Goal: Transaction & Acquisition: Obtain resource

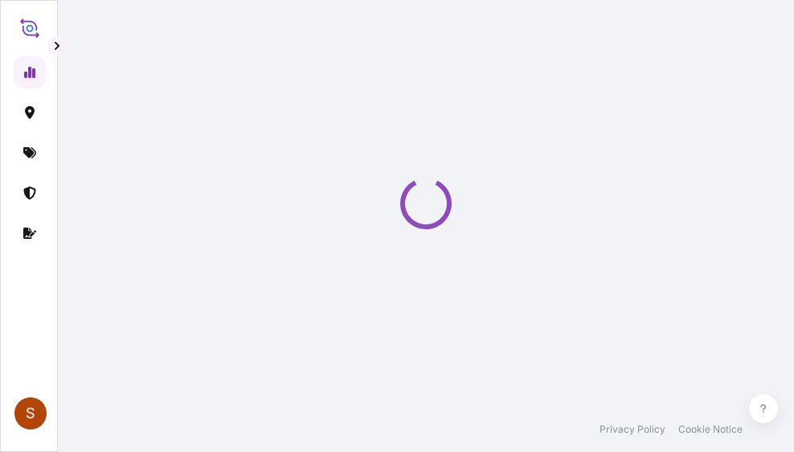
select select "2025"
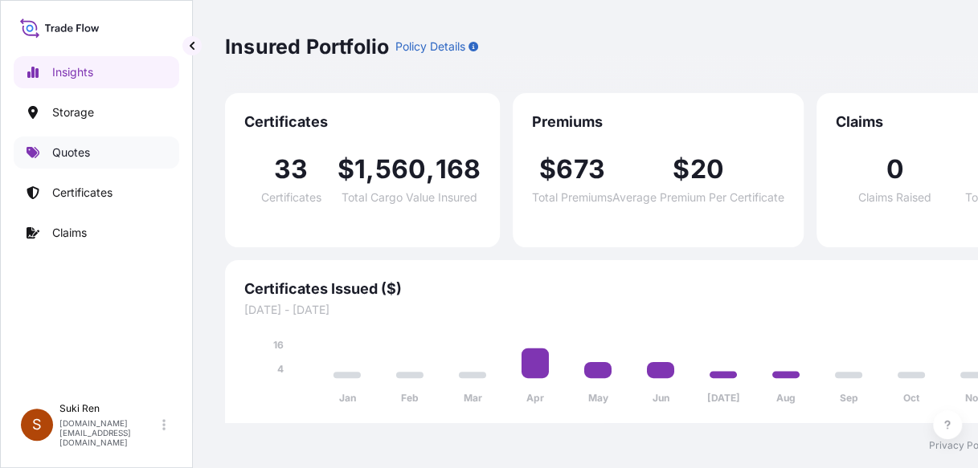
click at [95, 150] on link "Quotes" at bounding box center [97, 153] width 166 height 32
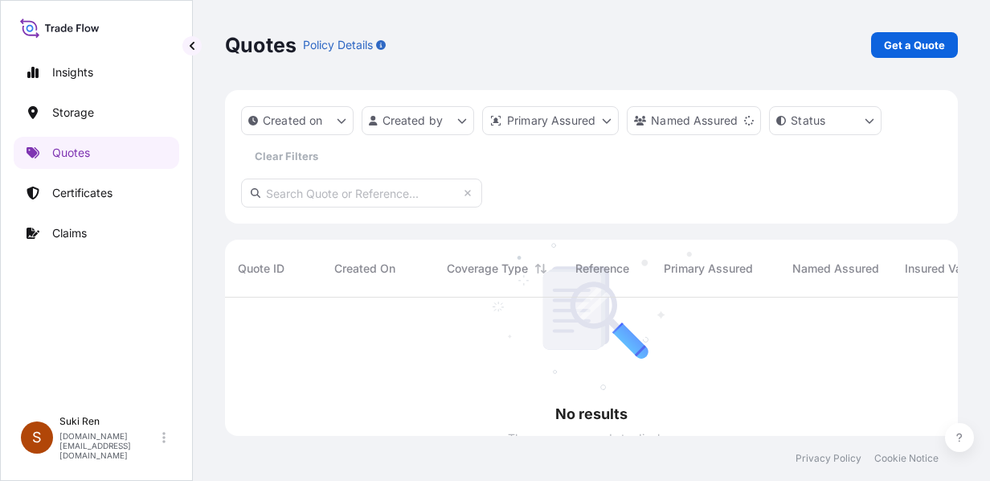
scroll to position [183, 720]
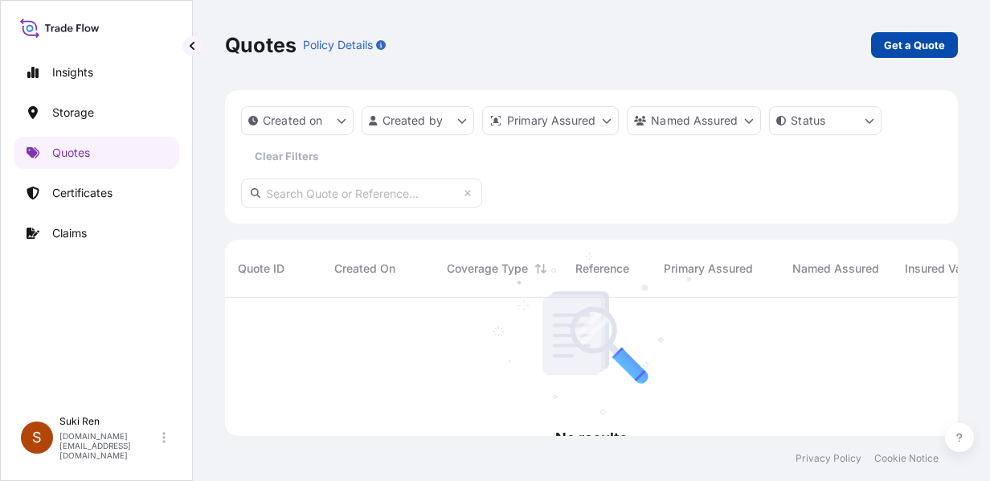
click at [793, 38] on p "Get a Quote" at bounding box center [914, 45] width 61 height 16
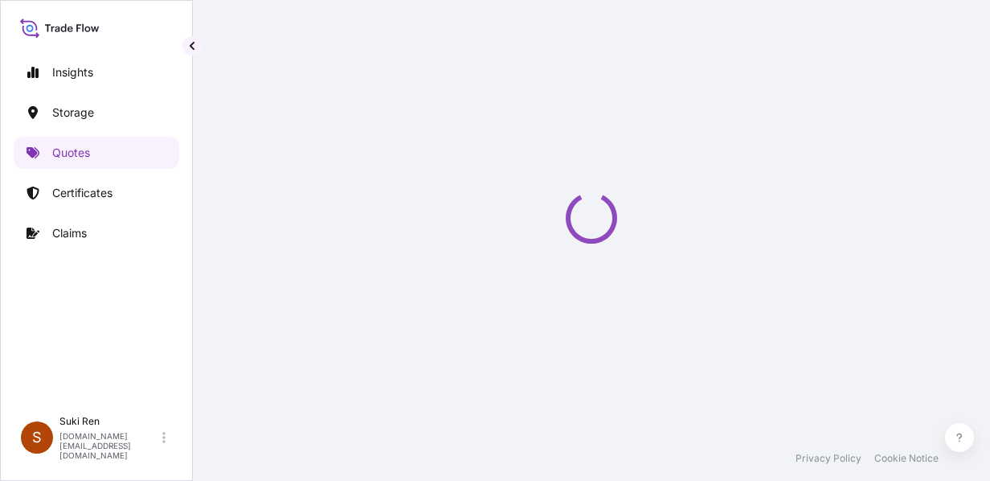
select select "Water"
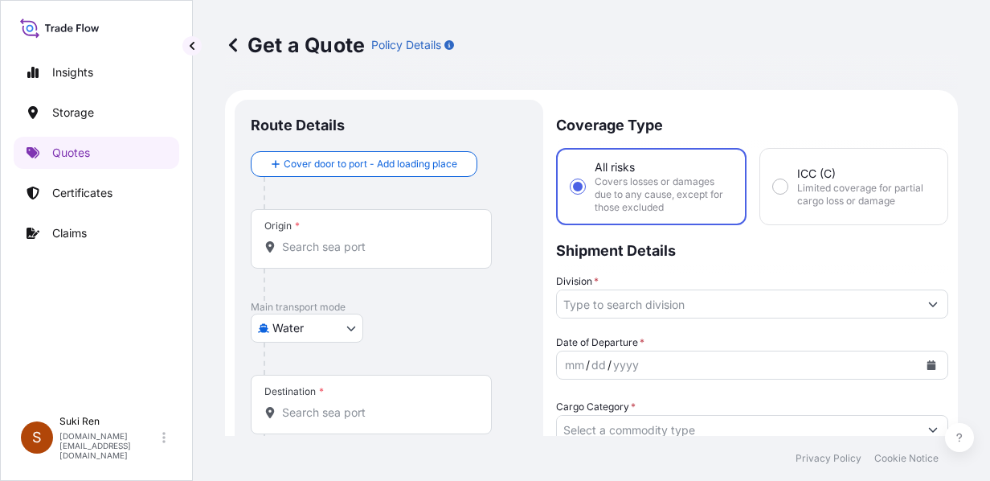
scroll to position [26, 0]
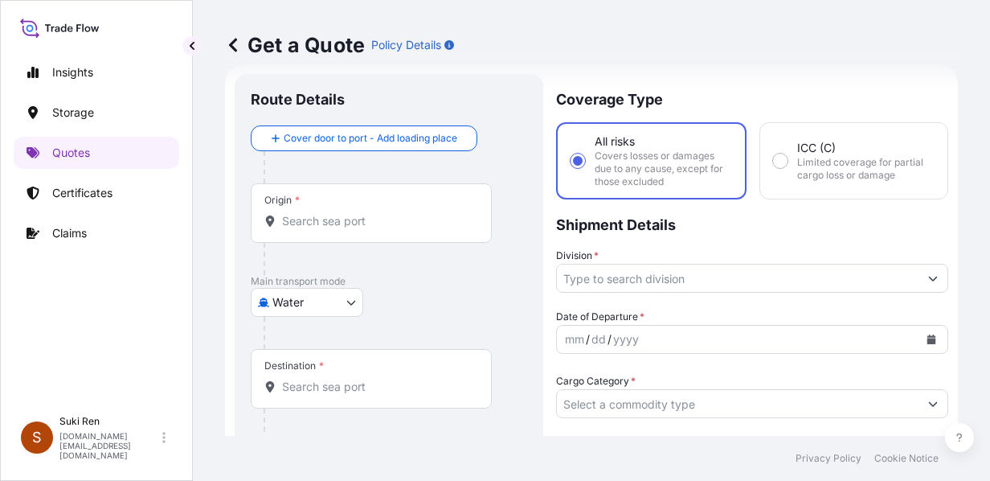
click at [331, 217] on input "Origin *" at bounding box center [377, 221] width 190 height 16
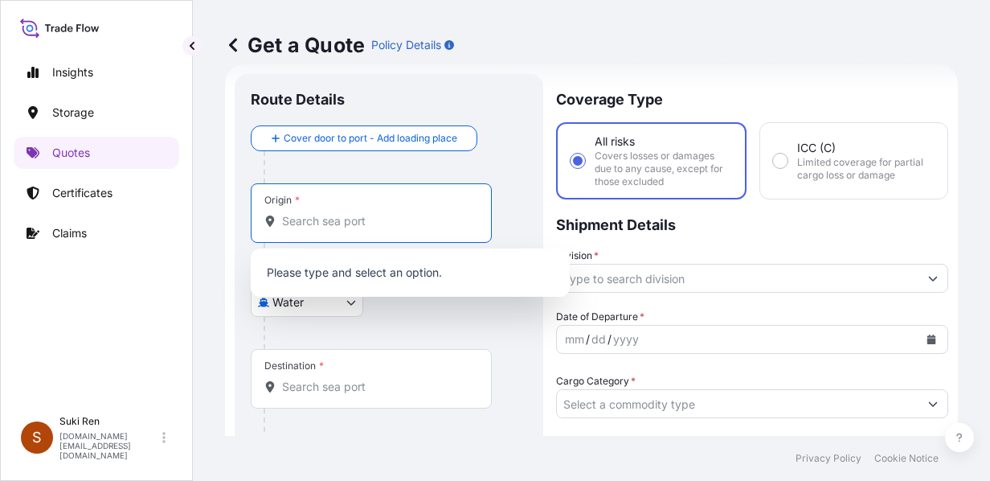
type input "x"
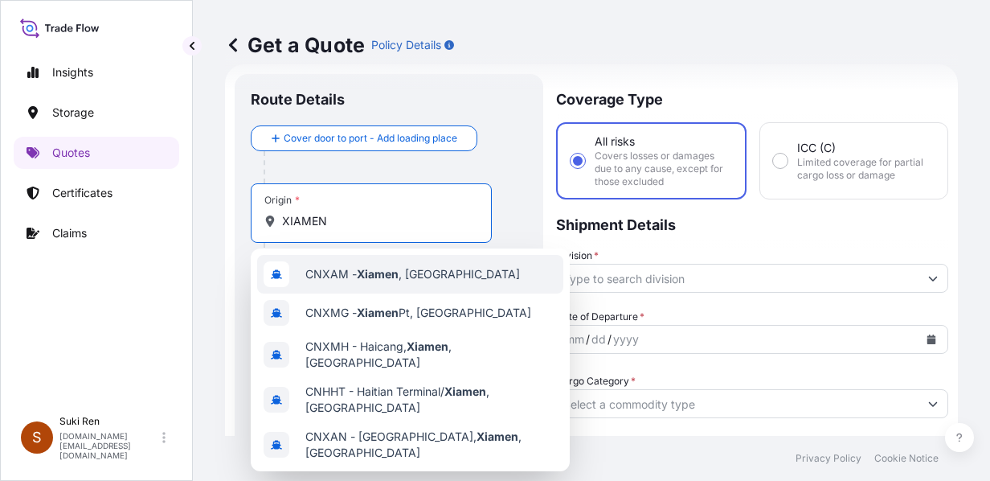
click at [368, 280] on span "CNXAM - [GEOGRAPHIC_DATA] , [GEOGRAPHIC_DATA]" at bounding box center [412, 274] width 215 height 16
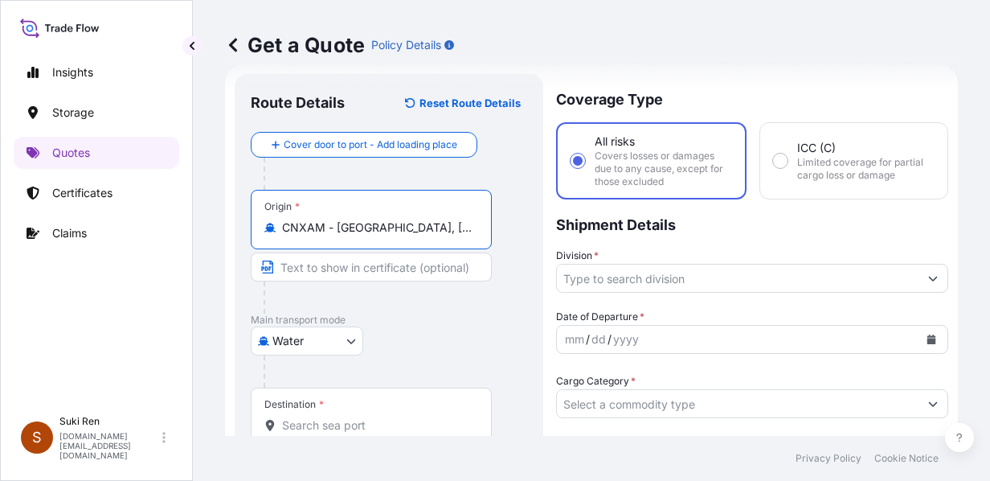
type input "CNXAM - [GEOGRAPHIC_DATA], [GEOGRAPHIC_DATA]"
click at [341, 341] on body "10 options available. 0 options available. 7 options available. Insights Storag…" at bounding box center [495, 240] width 990 height 481
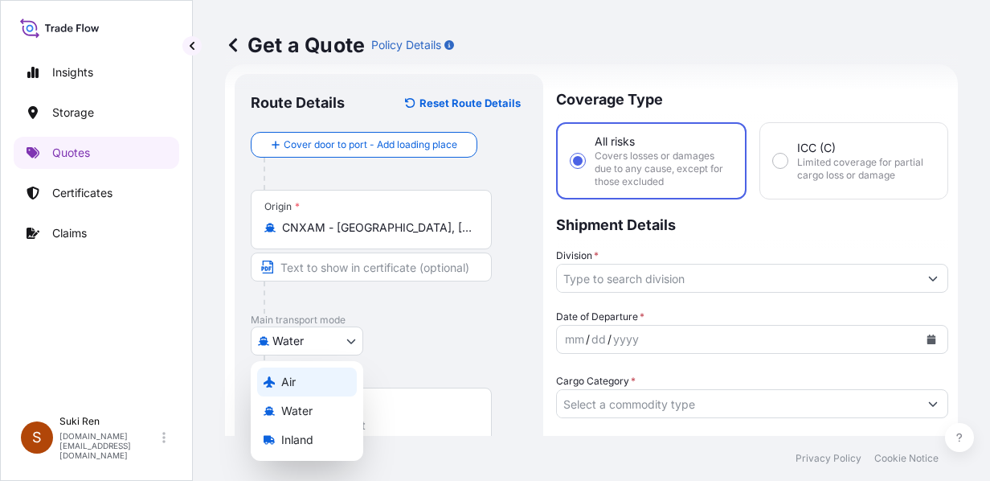
click at [320, 376] on div "Air" at bounding box center [307, 381] width 100 height 29
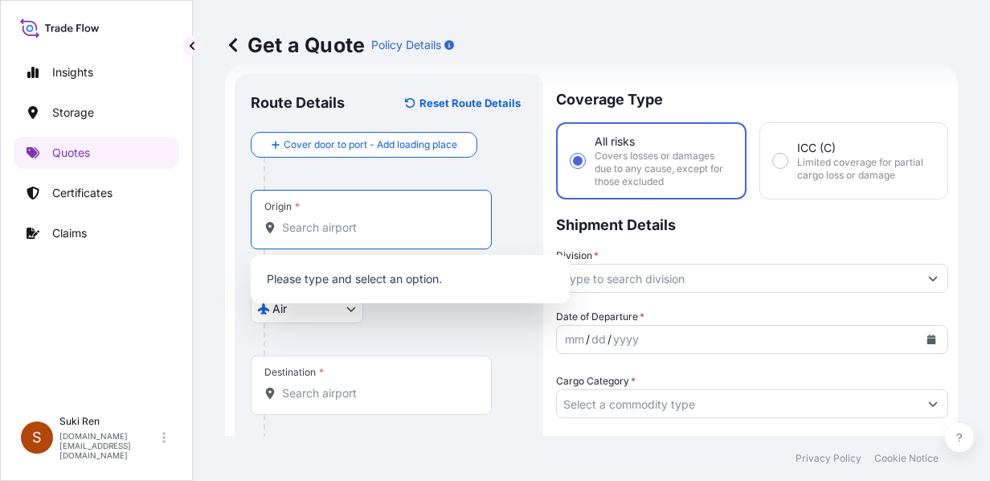
click at [331, 229] on input "Origin *" at bounding box center [377, 227] width 190 height 16
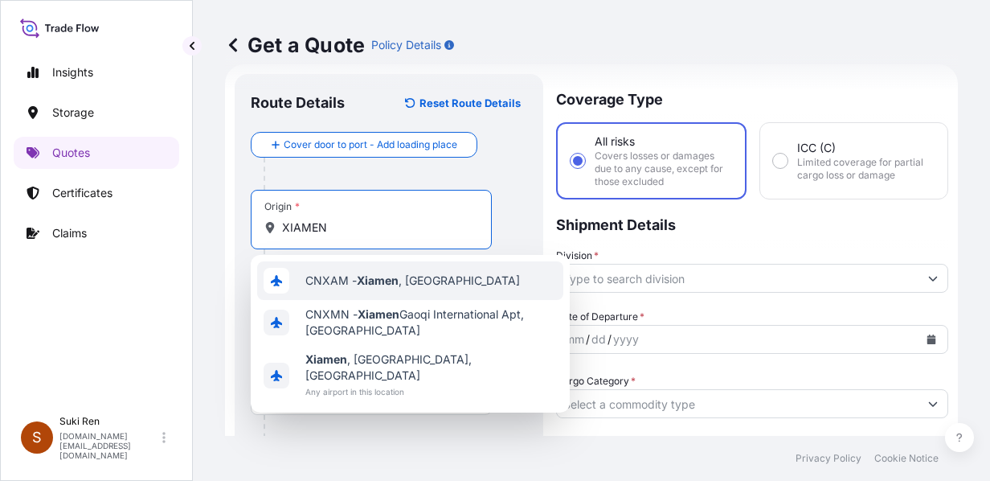
click at [346, 276] on span "CNXAM - [GEOGRAPHIC_DATA] , [GEOGRAPHIC_DATA]" at bounding box center [412, 280] width 215 height 16
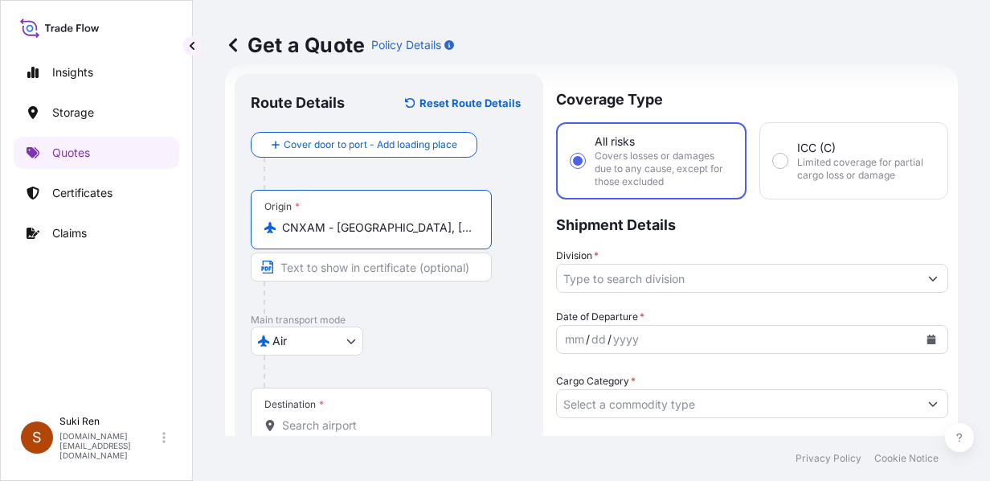
scroll to position [91, 0]
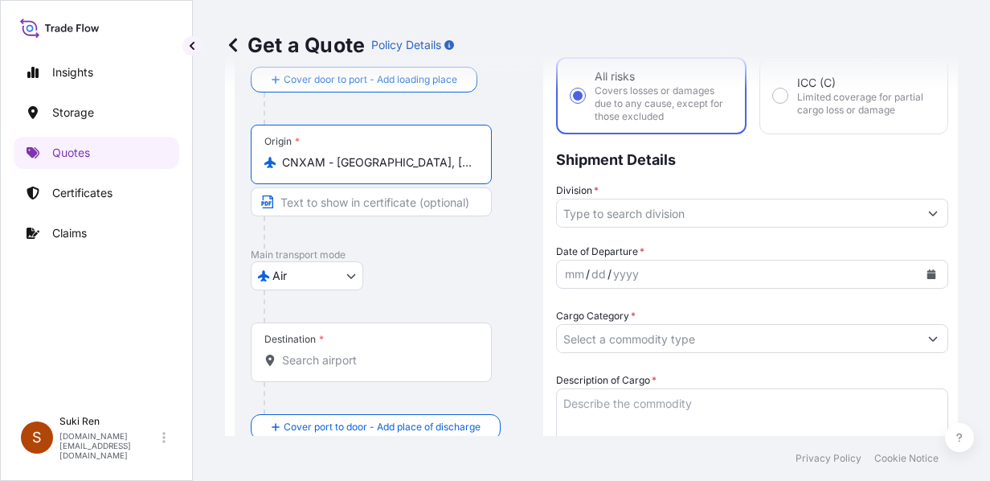
type input "CNXAM - [GEOGRAPHIC_DATA], [GEOGRAPHIC_DATA]"
click at [341, 358] on input "Destination *" at bounding box center [377, 360] width 190 height 16
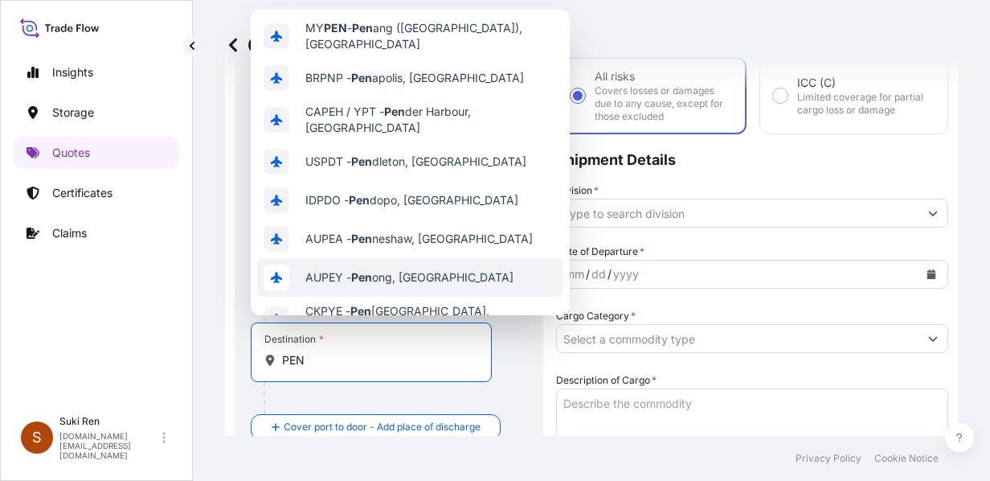
scroll to position [0, 0]
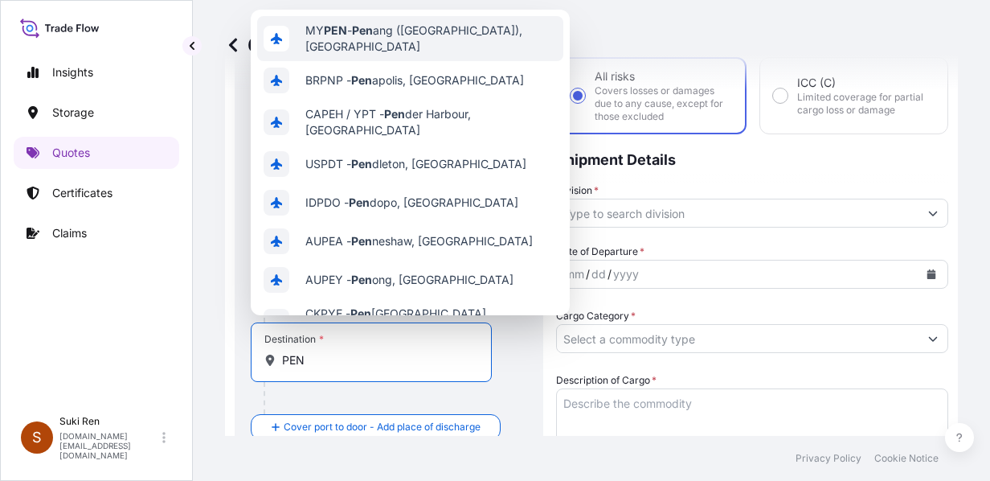
click at [464, 35] on span "MY PEN - Pen ang ([GEOGRAPHIC_DATA]), [GEOGRAPHIC_DATA]" at bounding box center [431, 38] width 252 height 32
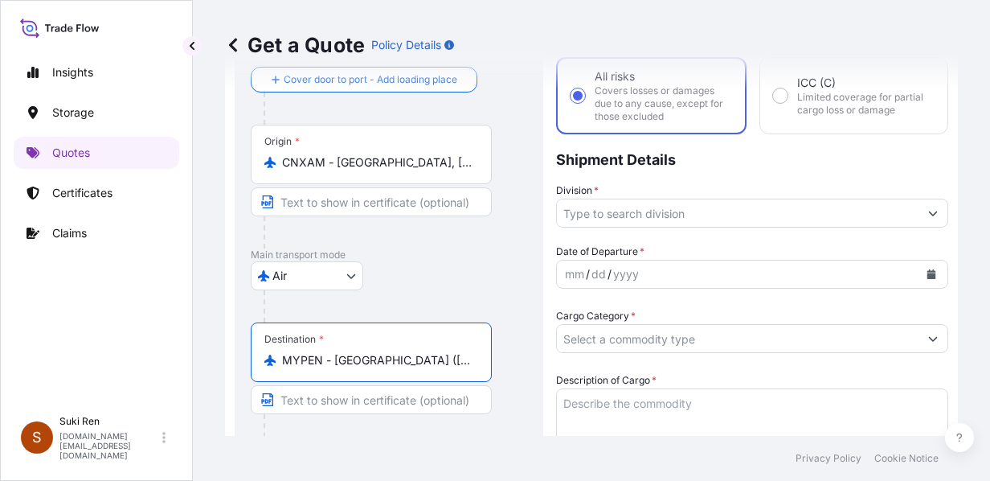
scroll to position [222, 0]
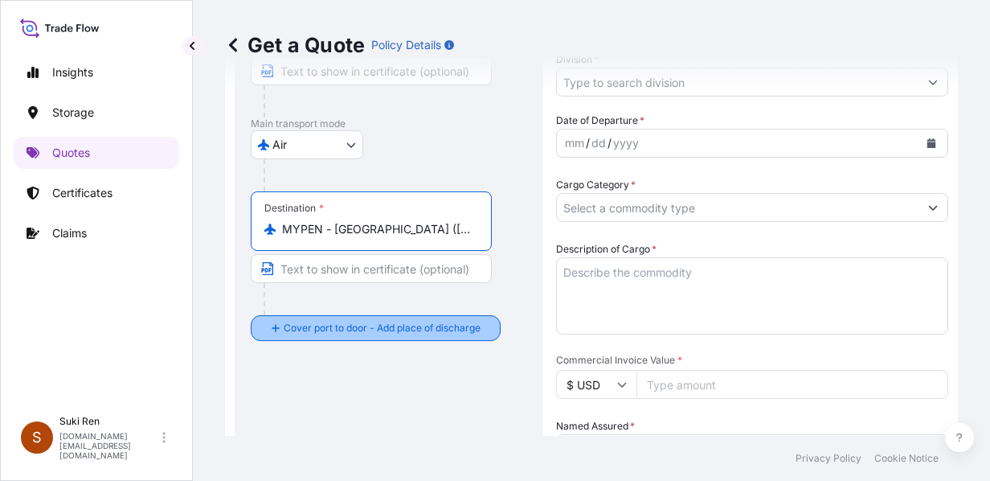
type input "MYPEN - [GEOGRAPHIC_DATA] ([GEOGRAPHIC_DATA]), [GEOGRAPHIC_DATA]"
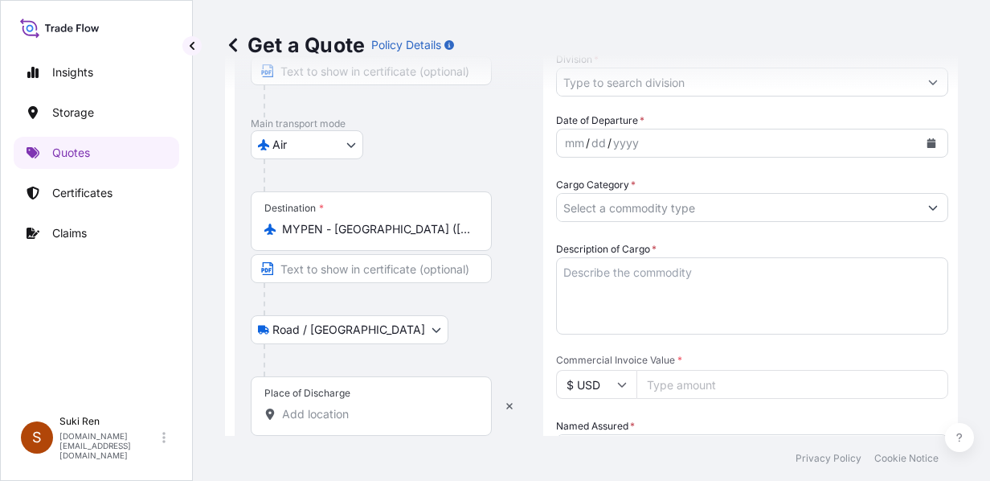
click at [313, 416] on input "Place of Discharge" at bounding box center [377, 414] width 190 height 16
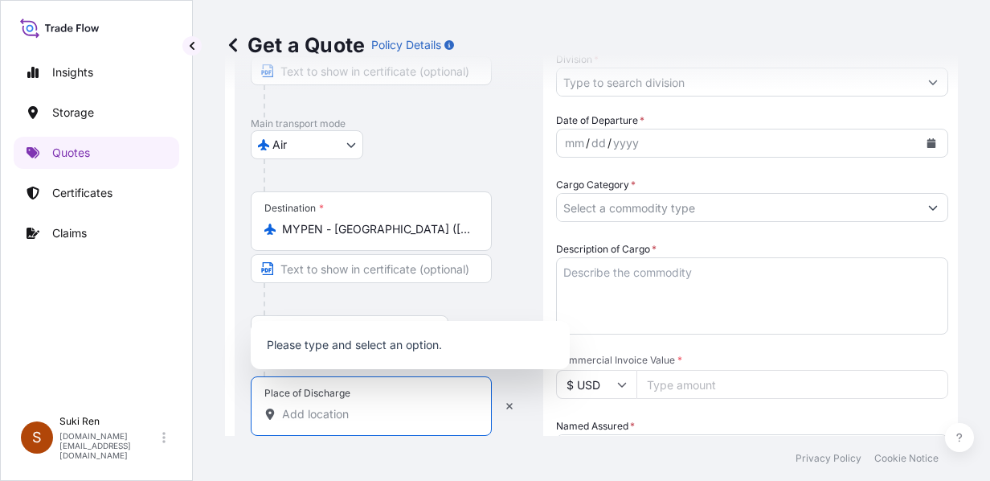
paste input "PADANG SERAI,"
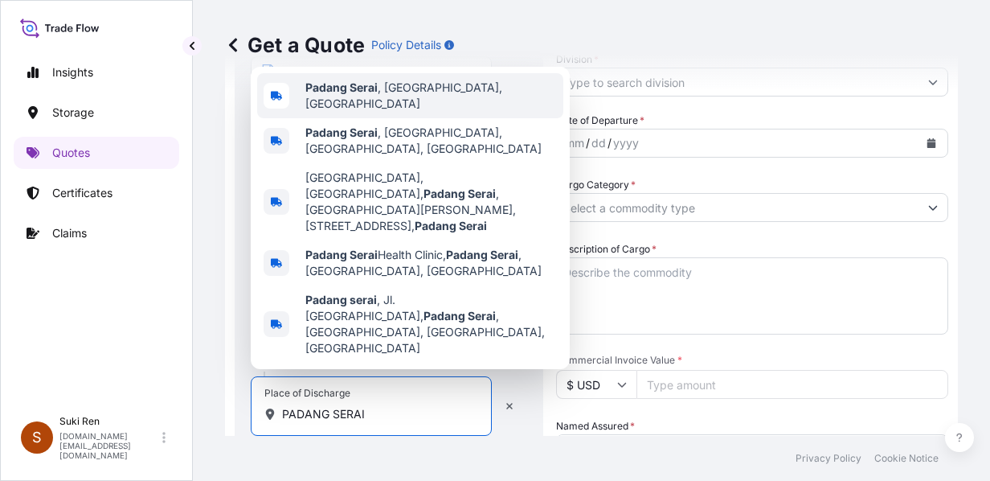
click at [381, 112] on span "[GEOGRAPHIC_DATA] , [GEOGRAPHIC_DATA], [GEOGRAPHIC_DATA]" at bounding box center [431, 96] width 252 height 32
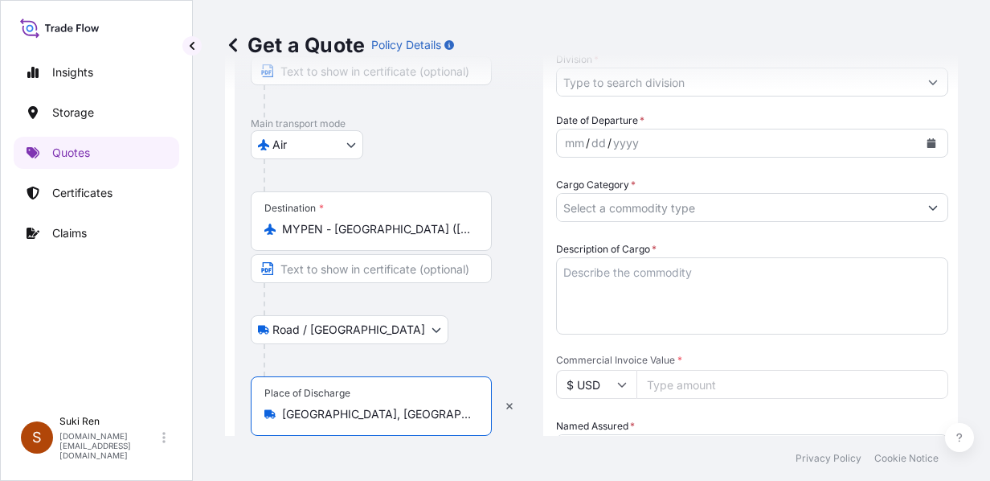
scroll to position [0, 0]
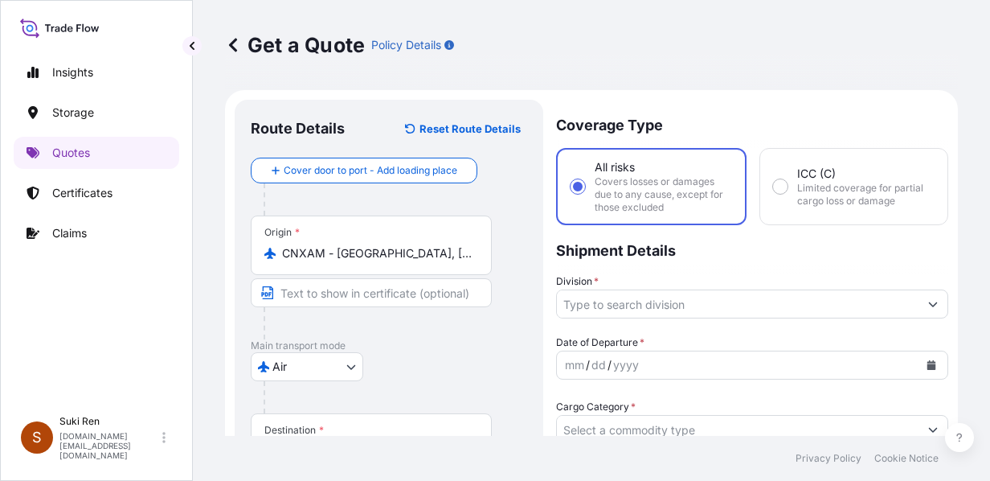
type input "[GEOGRAPHIC_DATA], [GEOGRAPHIC_DATA], [GEOGRAPHIC_DATA]"
click at [655, 304] on input "Division *" at bounding box center [738, 303] width 362 height 29
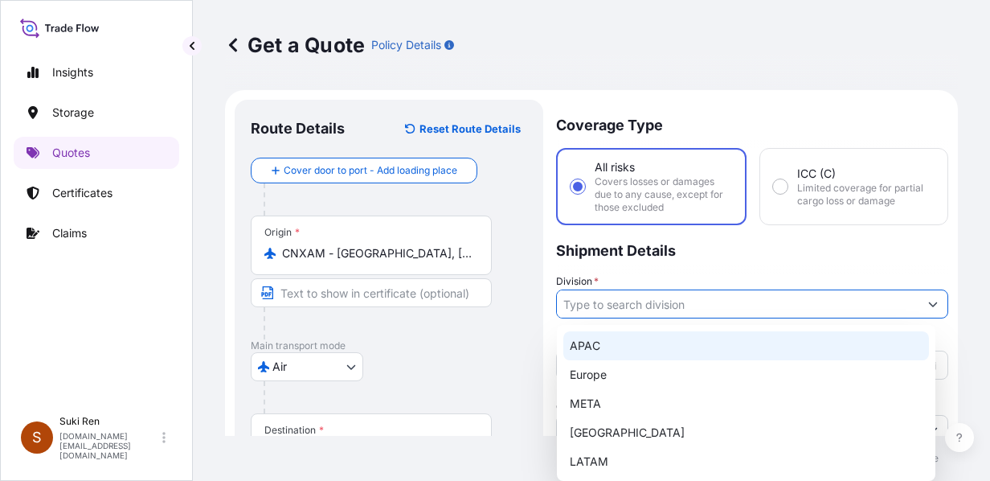
click at [627, 351] on div "APAC" at bounding box center [746, 345] width 366 height 29
type input "APAC"
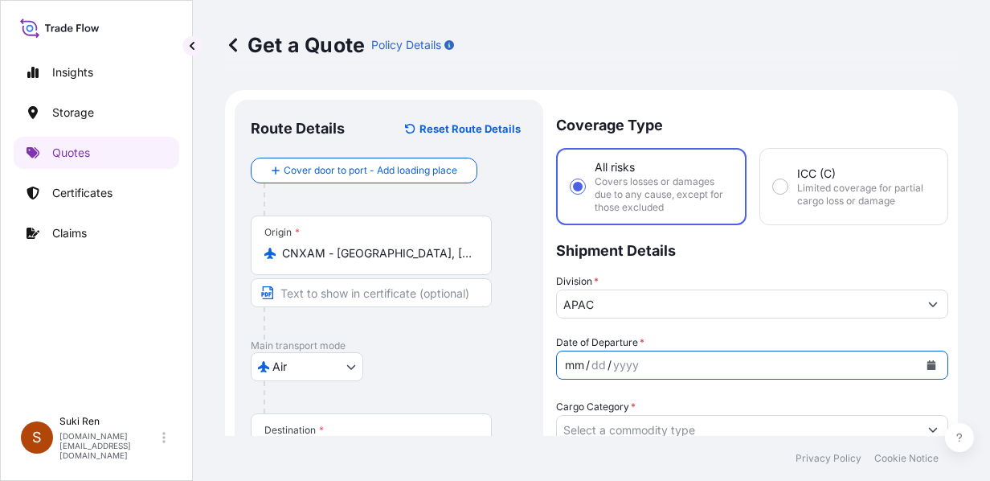
click at [646, 359] on div "mm / dd / yyyy" at bounding box center [738, 364] width 362 height 29
click at [793, 366] on icon "Calendar" at bounding box center [931, 365] width 9 height 10
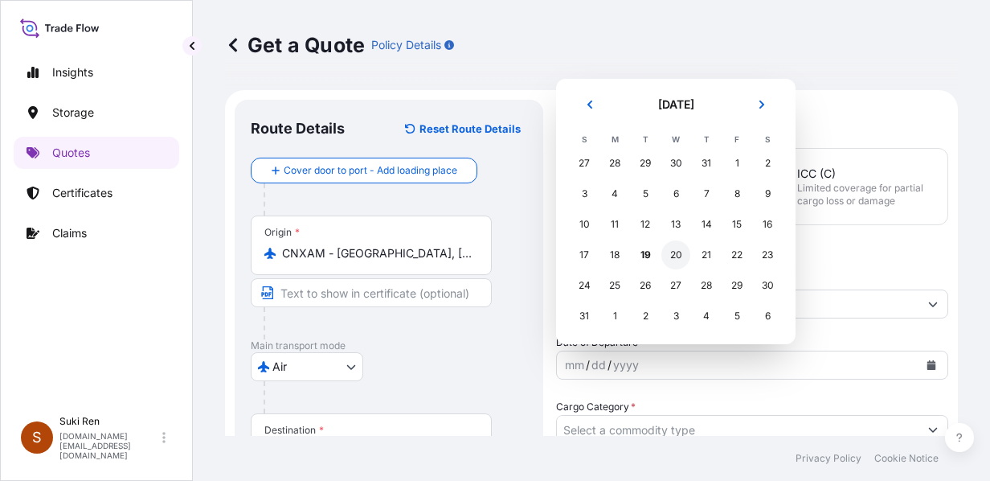
click at [676, 254] on div "20" at bounding box center [675, 254] width 29 height 29
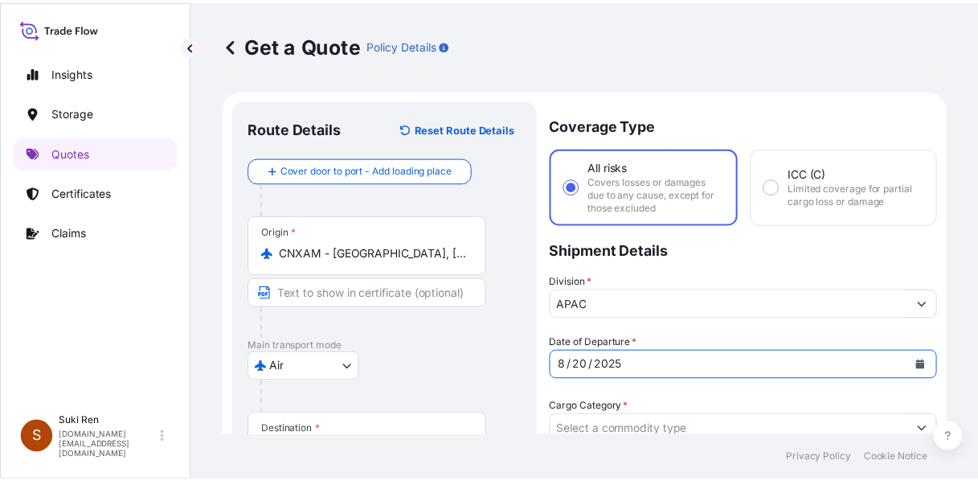
scroll to position [130, 0]
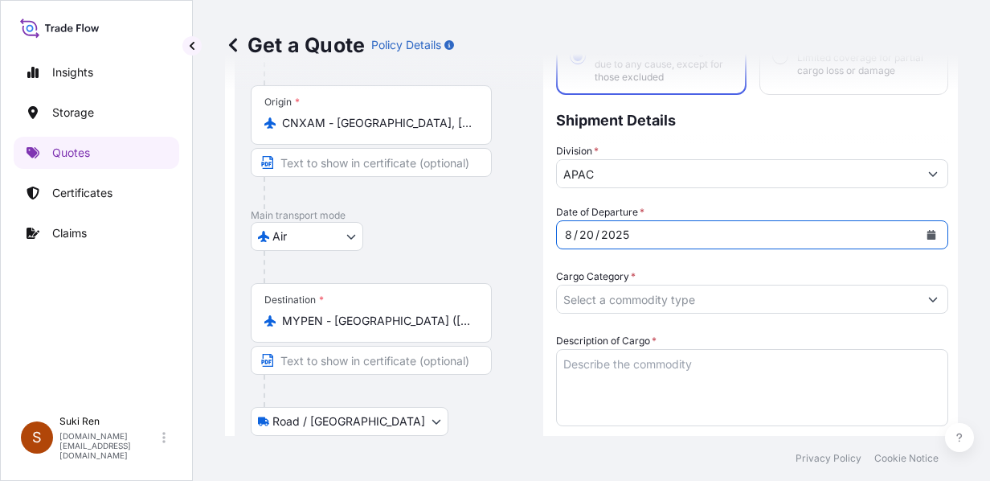
click at [639, 299] on input "Cargo Category *" at bounding box center [738, 298] width 362 height 29
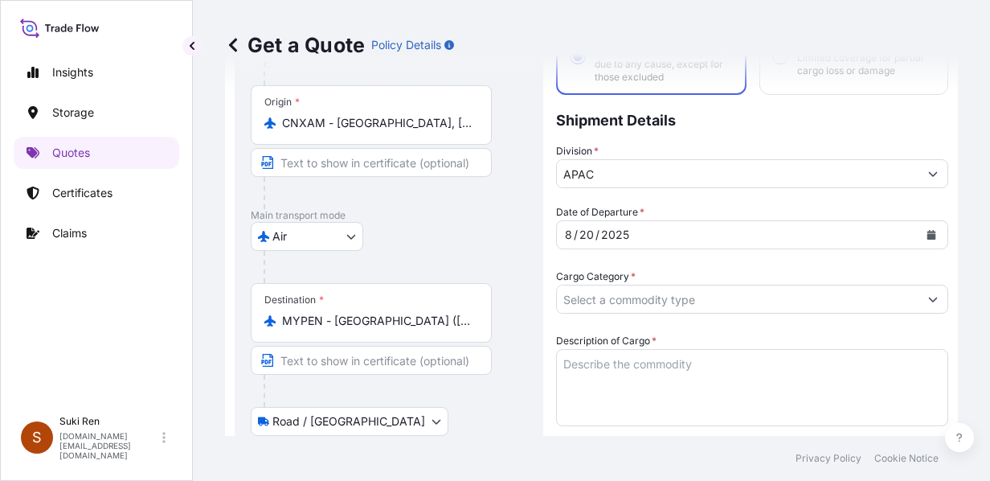
click at [619, 299] on input "Cargo Category *" at bounding box center [738, 298] width 362 height 29
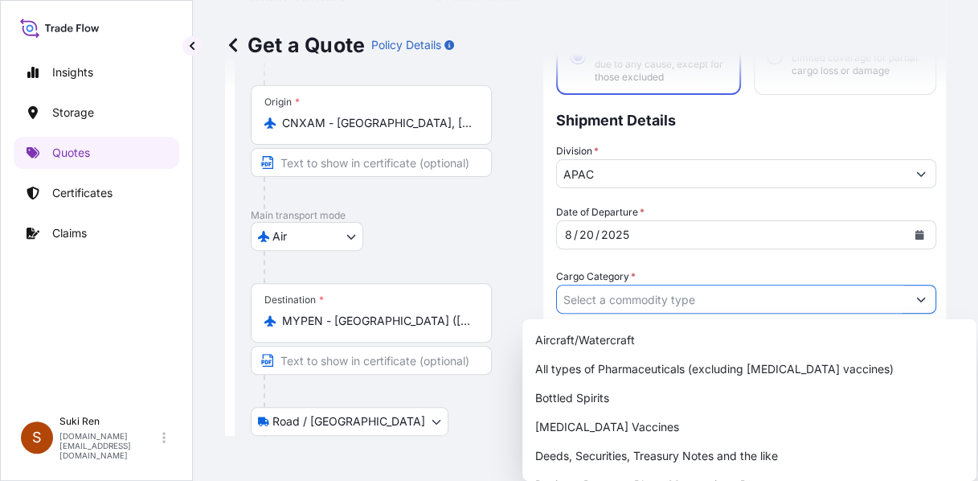
paste input "BINDER"
type input "BINDER"
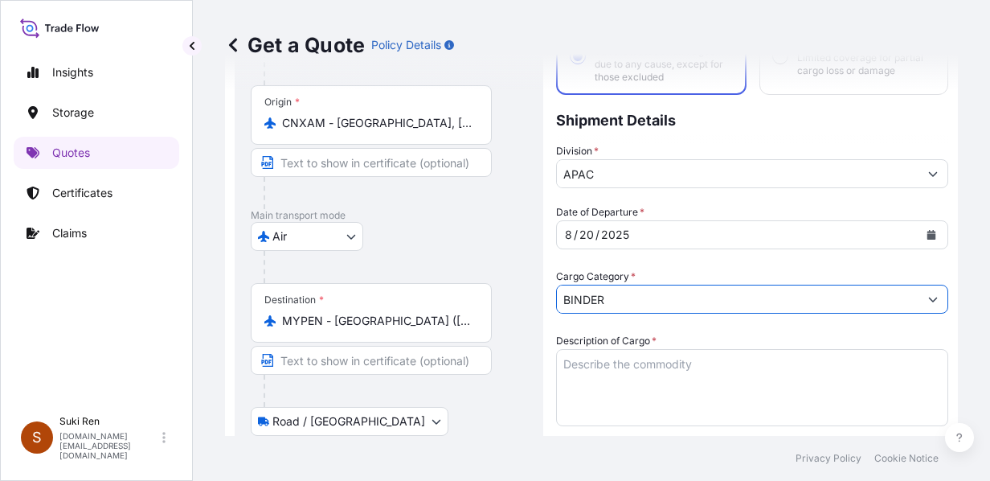
click at [648, 296] on input "BINDER" at bounding box center [738, 298] width 362 height 29
drag, startPoint x: 628, startPoint y: 292, endPoint x: 476, endPoint y: 292, distance: 151.9
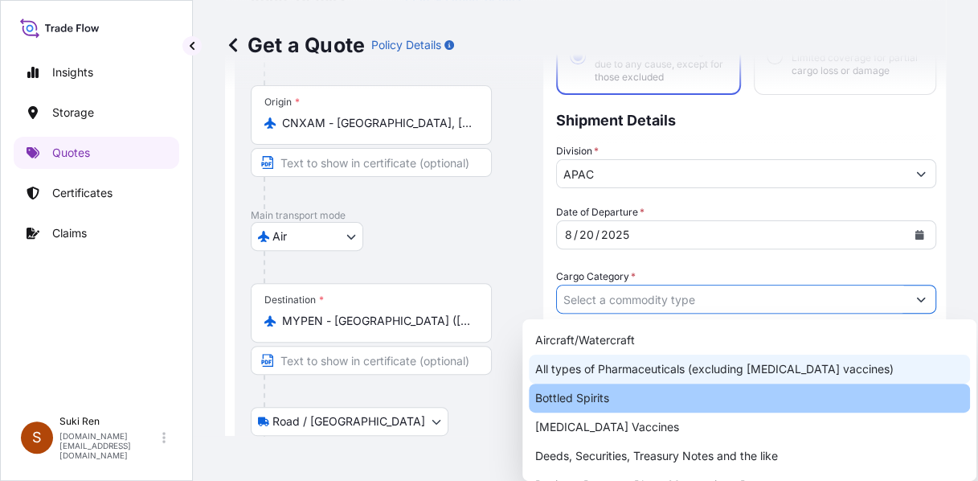
click at [614, 376] on div "All types of Pharmaceuticals (excluding [MEDICAL_DATA] vaccines)" at bounding box center [749, 368] width 441 height 29
type input "All types of Pharmaceuticals (excluding [MEDICAL_DATA] vaccines)"
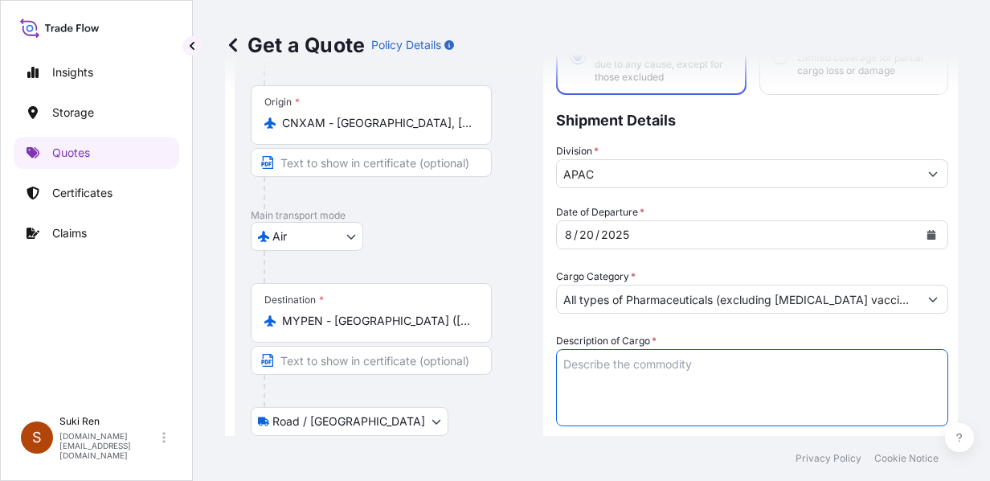
click at [606, 371] on textarea "Description of Cargo *" at bounding box center [752, 387] width 392 height 77
paste textarea "BINDER"
type textarea "BINDER"
click at [793, 296] on button "Show suggestions" at bounding box center [932, 298] width 29 height 29
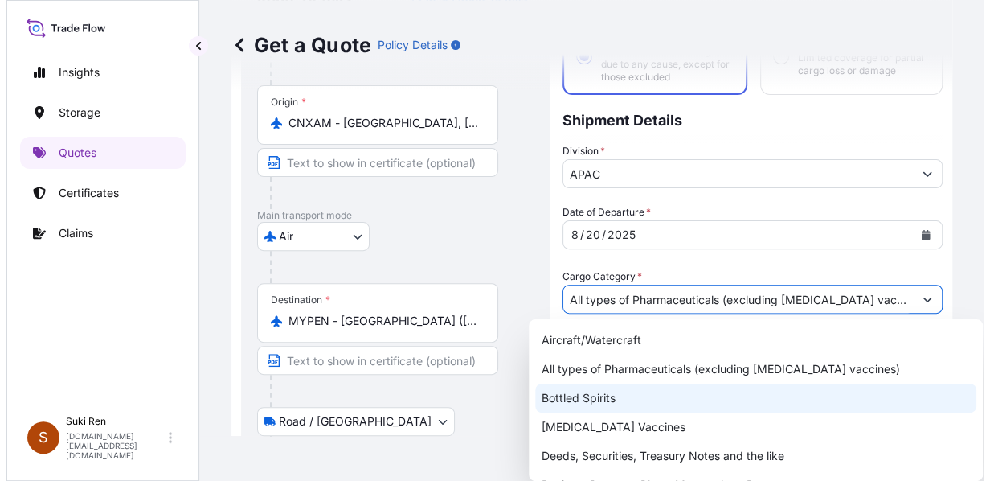
scroll to position [138, 0]
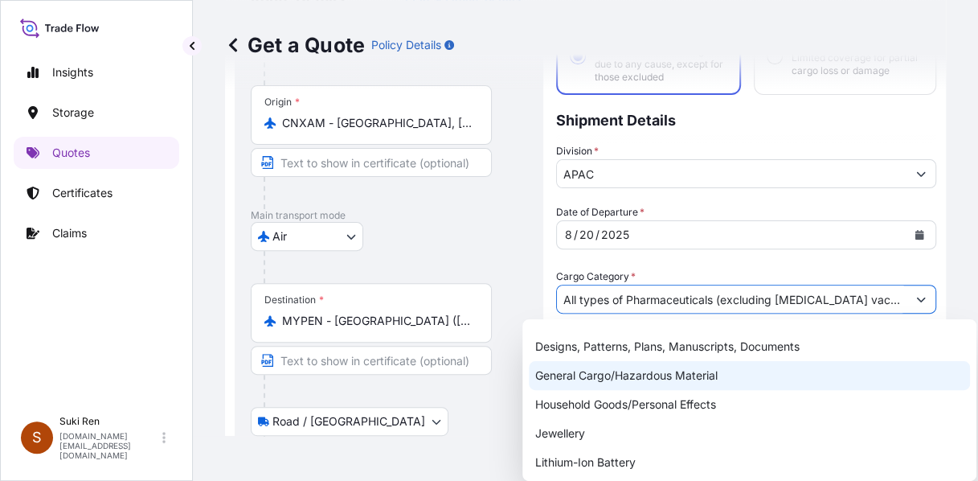
click at [641, 374] on div "General Cargo/Hazardous Material" at bounding box center [749, 375] width 441 height 29
type input "General Cargo/Hazardous Material"
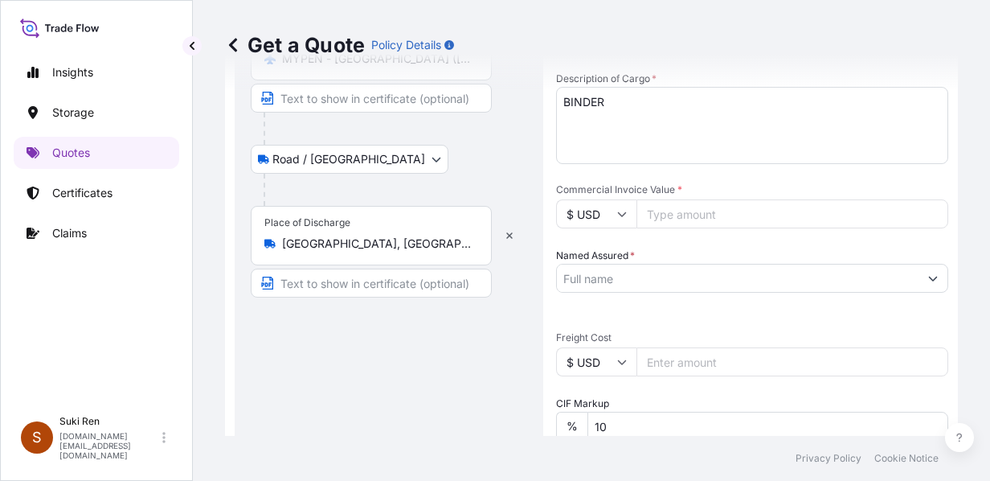
scroll to position [261, 0]
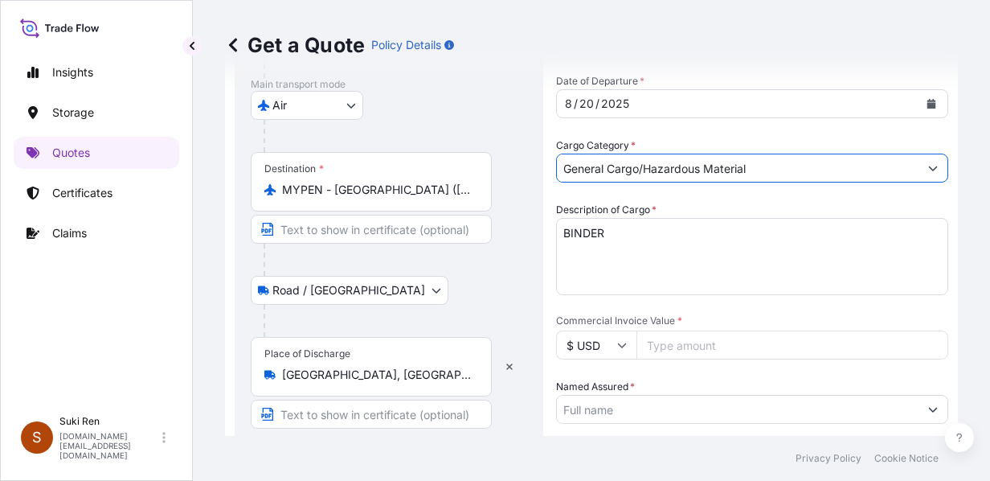
click at [620, 341] on icon at bounding box center [622, 345] width 10 height 10
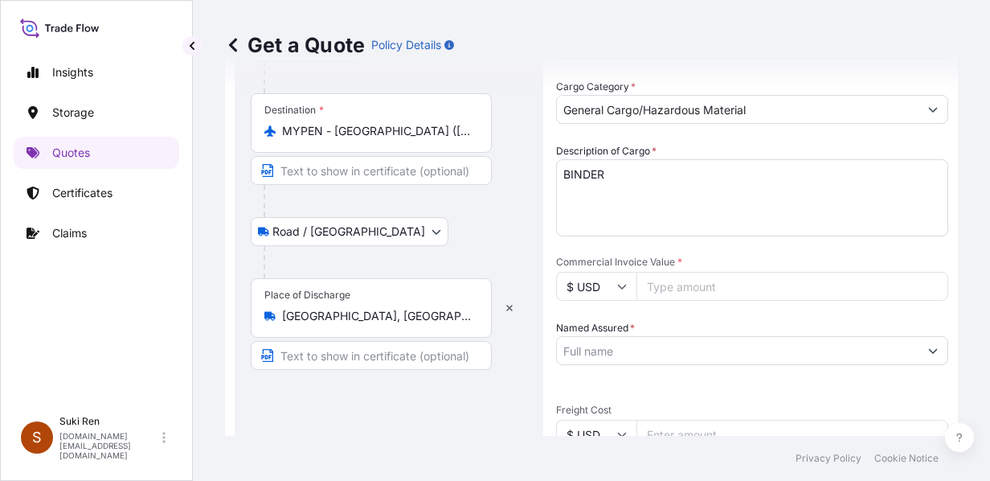
scroll to position [346, 0]
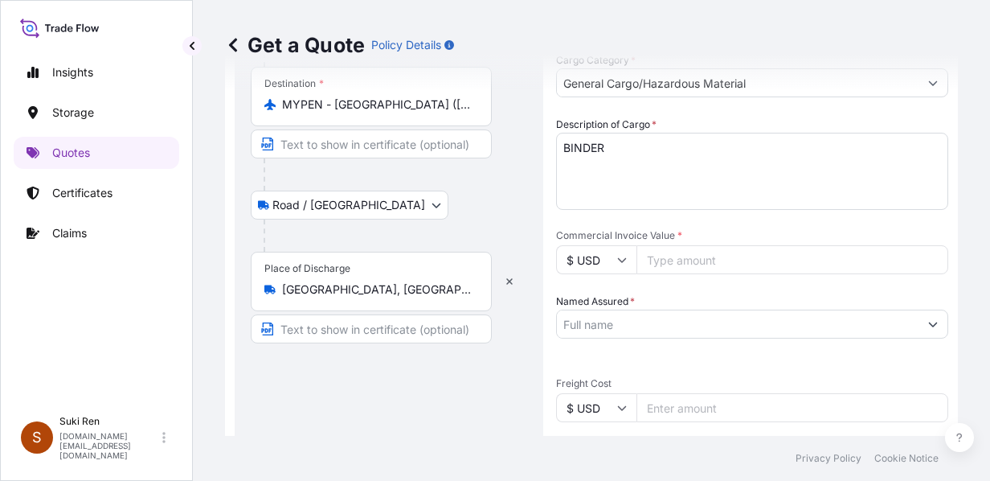
click at [624, 261] on icon at bounding box center [622, 260] width 10 height 10
click at [595, 314] on div "¥ CNY" at bounding box center [595, 299] width 67 height 31
type input "¥ CNY"
click at [694, 266] on input "Commercial Invoice Value *" at bounding box center [792, 259] width 312 height 29
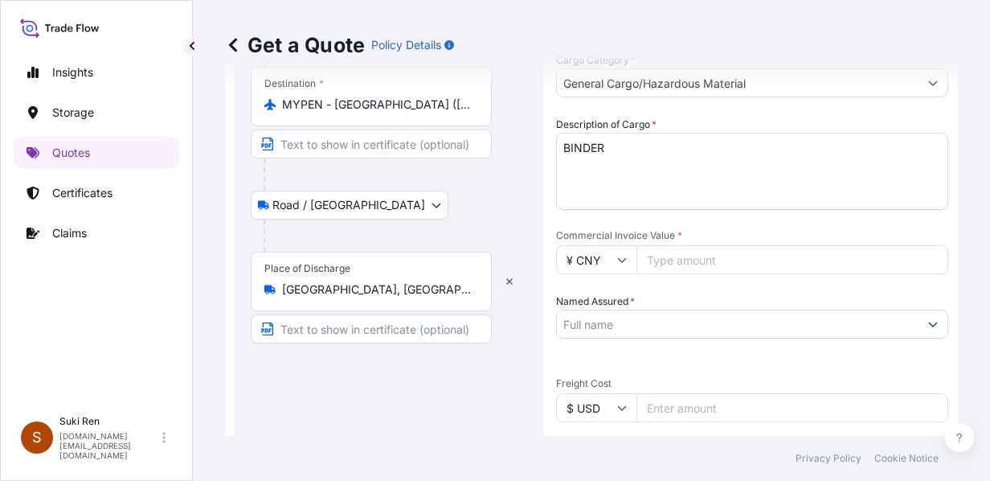
click at [687, 259] on input "Commercial Invoice Value *" at bounding box center [792, 259] width 312 height 29
click at [669, 264] on input "Commercial Invoice Value *" at bounding box center [792, 259] width 312 height 29
click at [641, 161] on textarea "BINDER" at bounding box center [752, 171] width 392 height 77
click at [684, 261] on input "Commercial Invoice Value *" at bounding box center [792, 259] width 312 height 29
click at [669, 254] on input "Commercial Invoice Value *" at bounding box center [792, 259] width 312 height 29
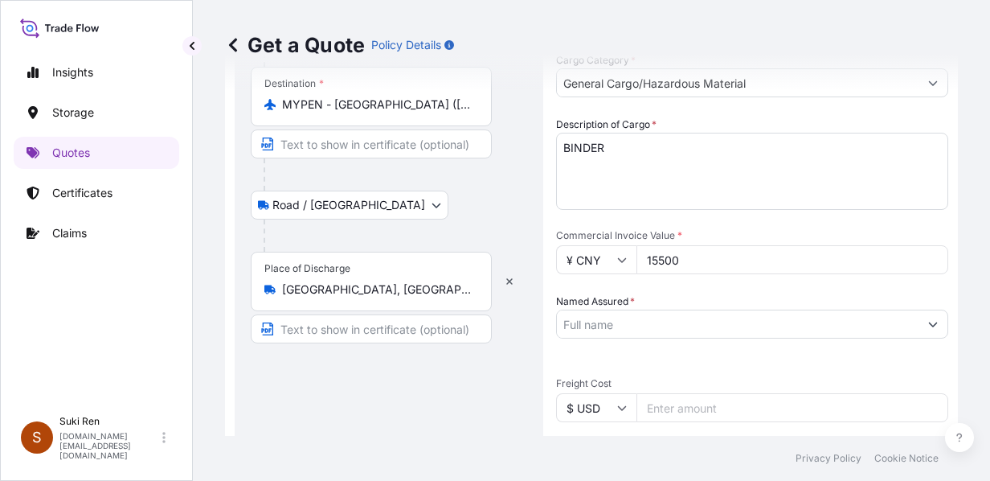
type input "15500"
click at [587, 325] on input "Named Assured *" at bounding box center [738, 323] width 362 height 29
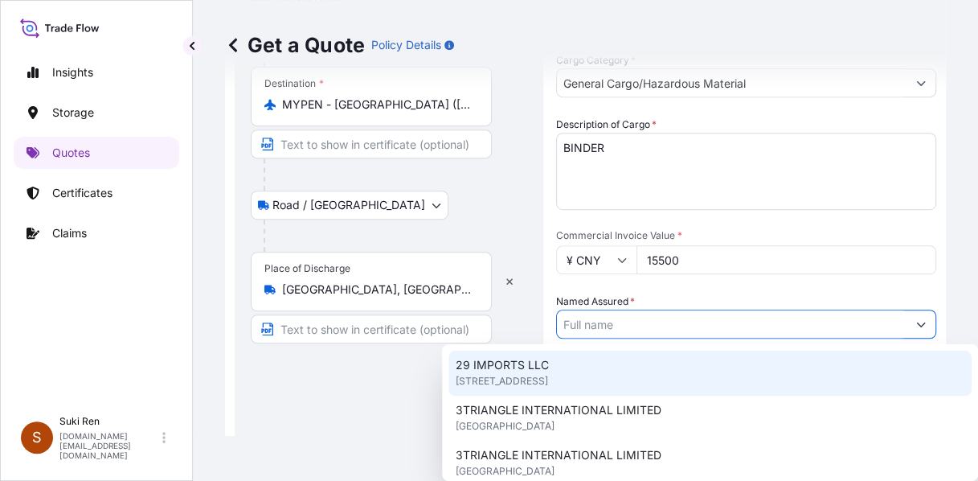
click at [636, 325] on input "Named Assured *" at bounding box center [732, 323] width 350 height 29
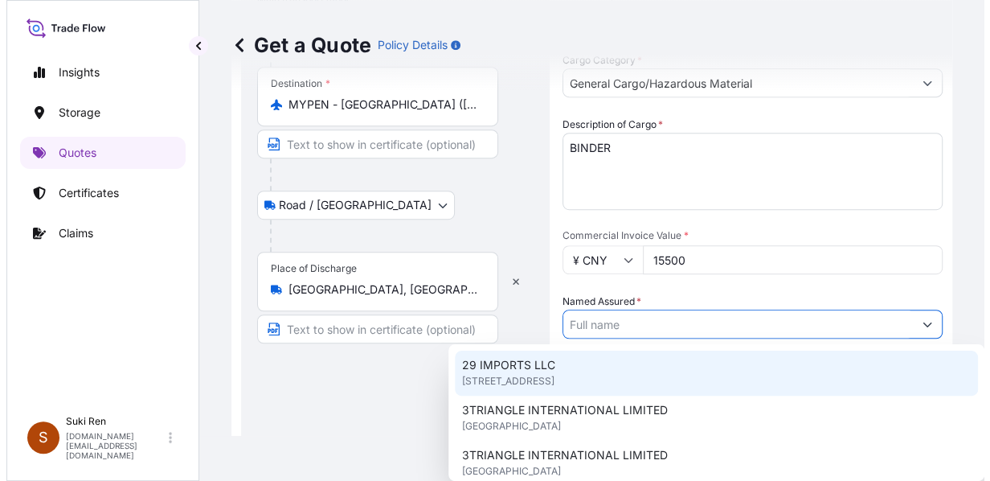
paste input "FUJIAN BLUE OCEAN & BLACK STONE TECHNOLOGY CO., LTD."
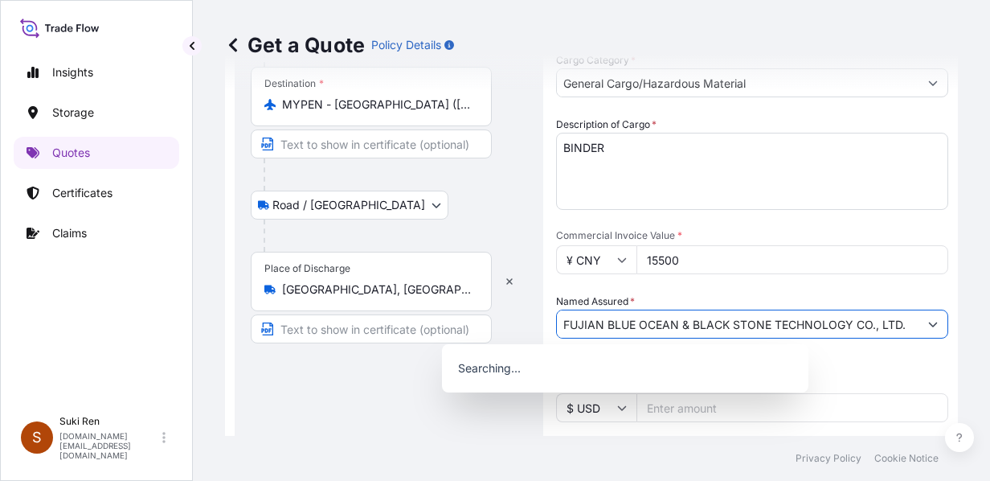
scroll to position [0, 4]
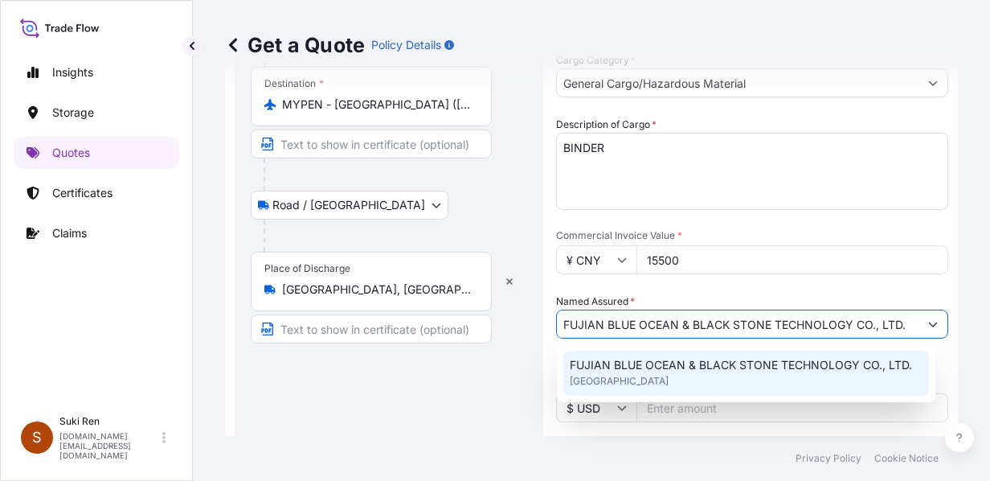
type input "FUJIAN BLUE OCEAN & BLACK STONE TECHNOLOGY CO., LTD."
click at [793, 257] on div "Get a Quote Policy Details Route Details Reset Route Details Cover door to port…" at bounding box center [591, 218] width 797 height 436
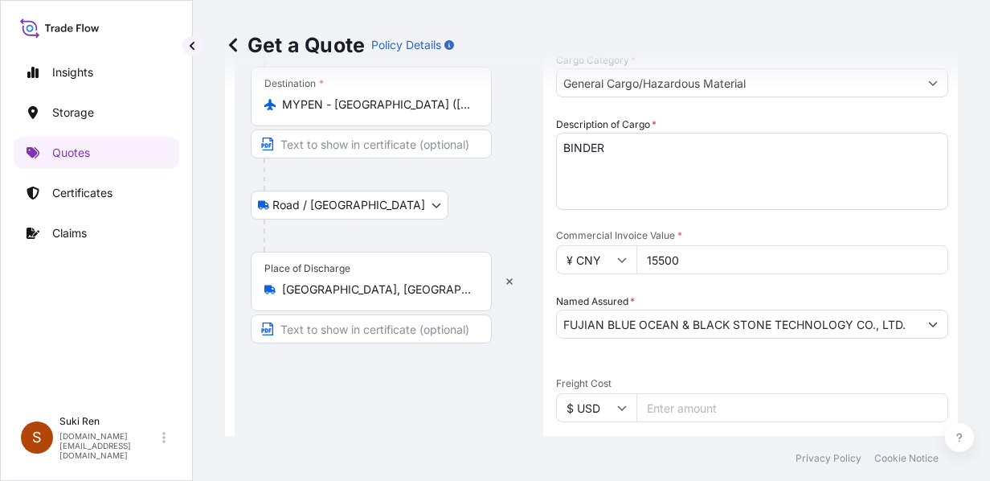
scroll to position [477, 0]
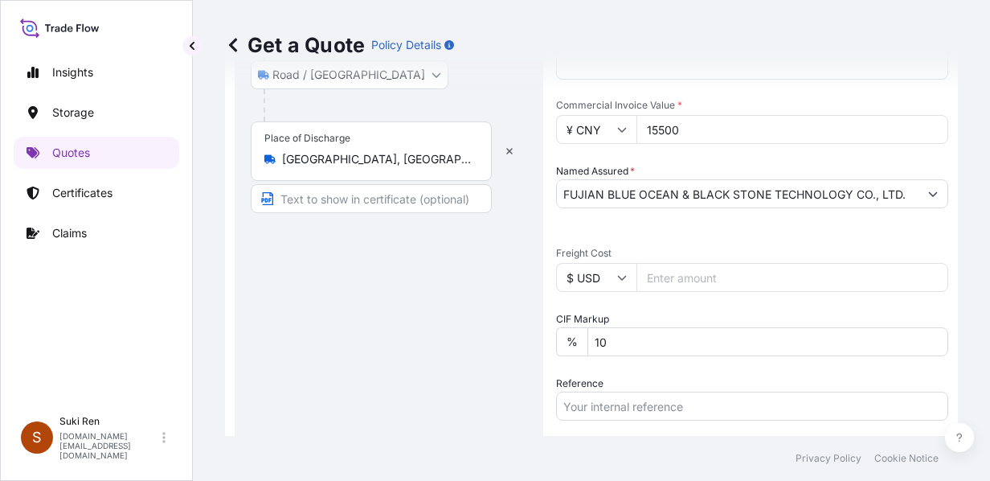
click at [696, 280] on input "Freight Cost" at bounding box center [792, 277] width 312 height 29
click at [619, 276] on icon at bounding box center [622, 278] width 9 height 5
click at [595, 330] on div "¥ CNY" at bounding box center [595, 315] width 67 height 31
type input "¥ CNY"
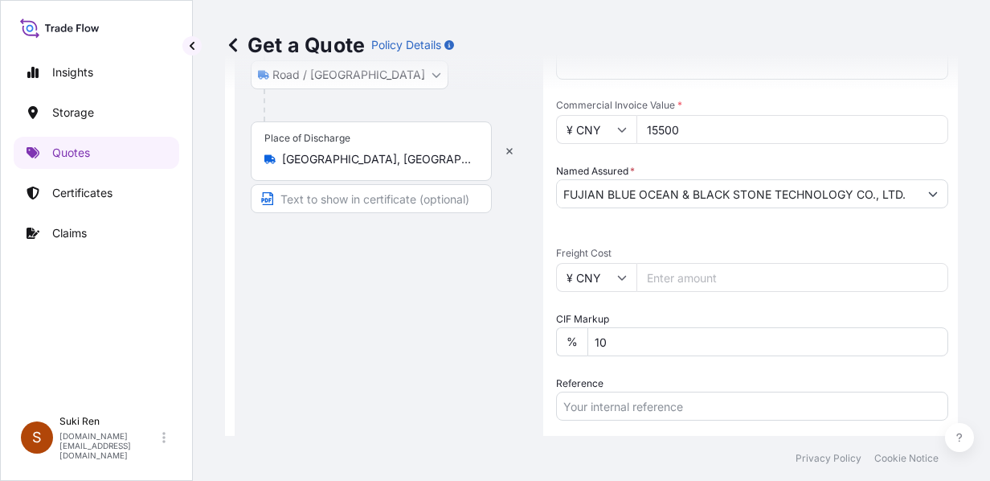
click at [677, 285] on input "Freight Cost" at bounding box center [792, 277] width 312 height 29
type input "13275"
click at [651, 342] on input "10" at bounding box center [767, 341] width 361 height 29
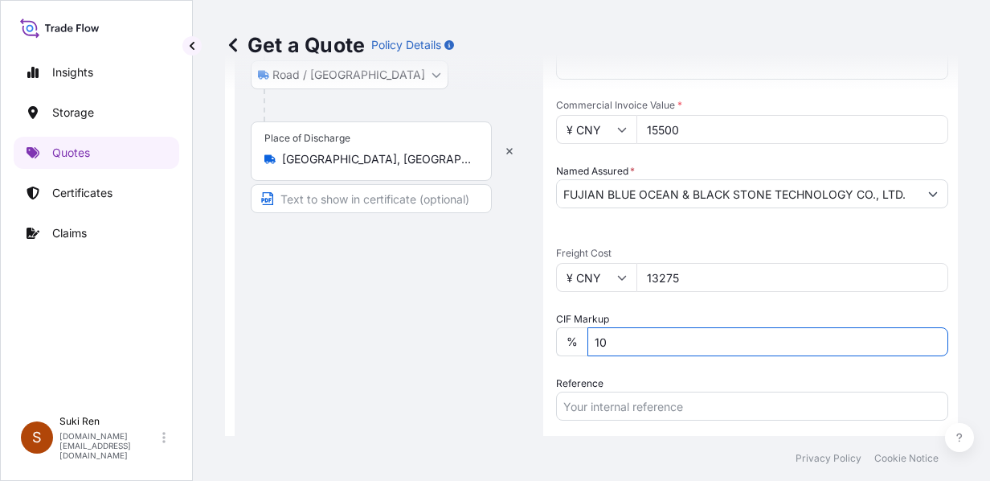
scroll to position [673, 0]
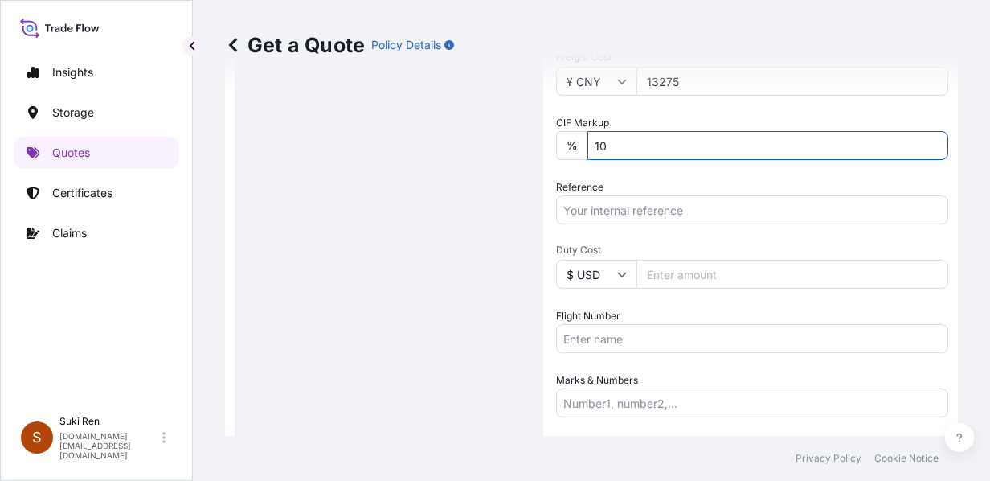
click at [617, 345] on input "Flight Number" at bounding box center [752, 338] width 392 height 29
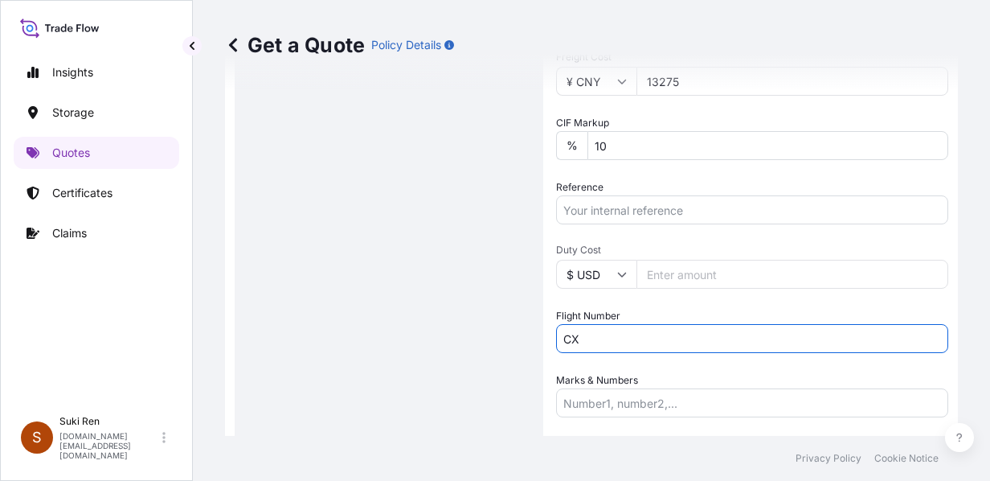
type input "C"
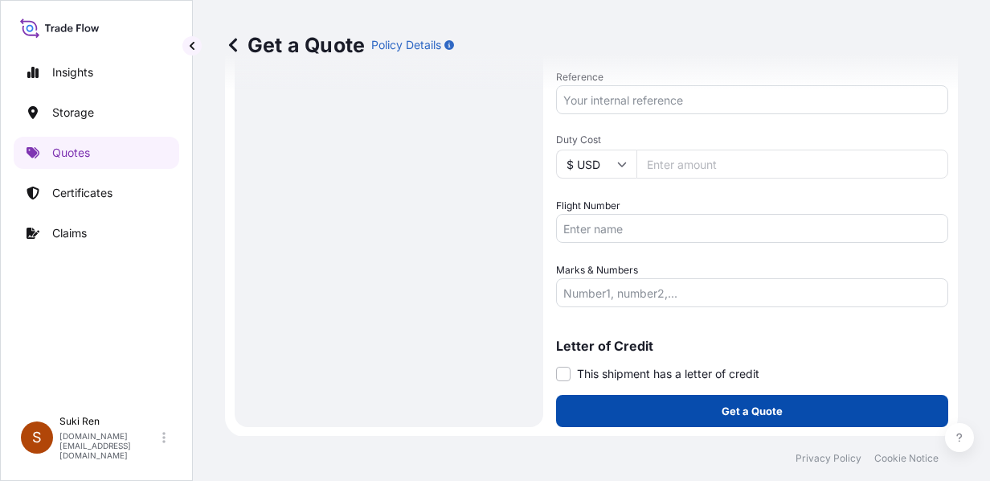
click at [671, 406] on button "Get a Quote" at bounding box center [752, 411] width 392 height 32
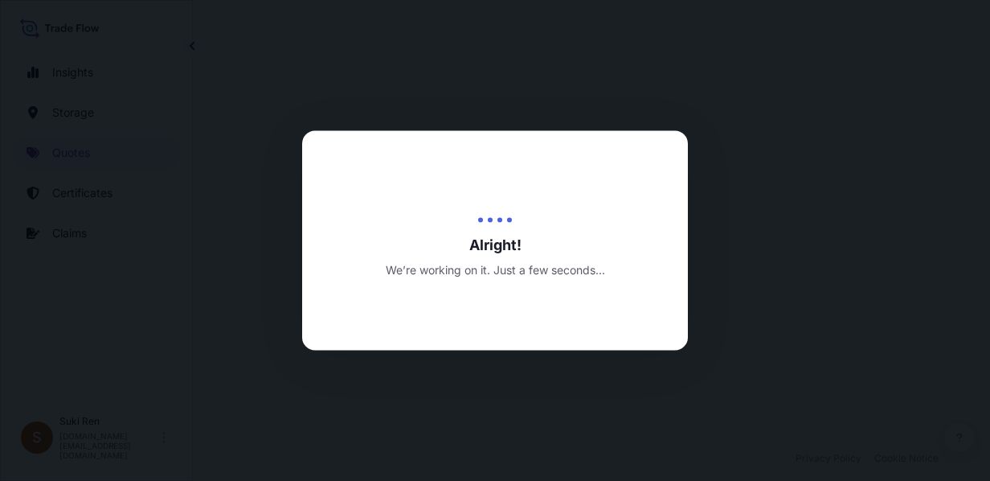
select select "Air"
select select "Road / [GEOGRAPHIC_DATA]"
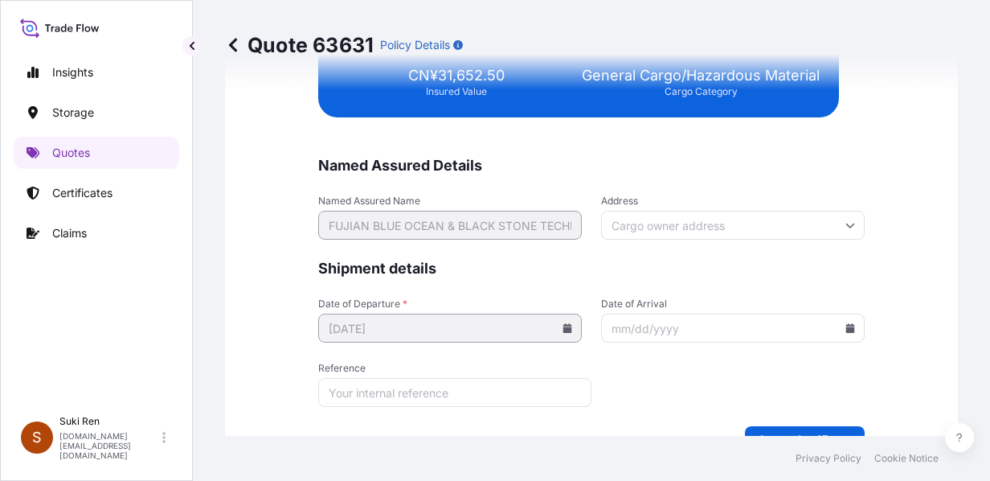
scroll to position [4165, 0]
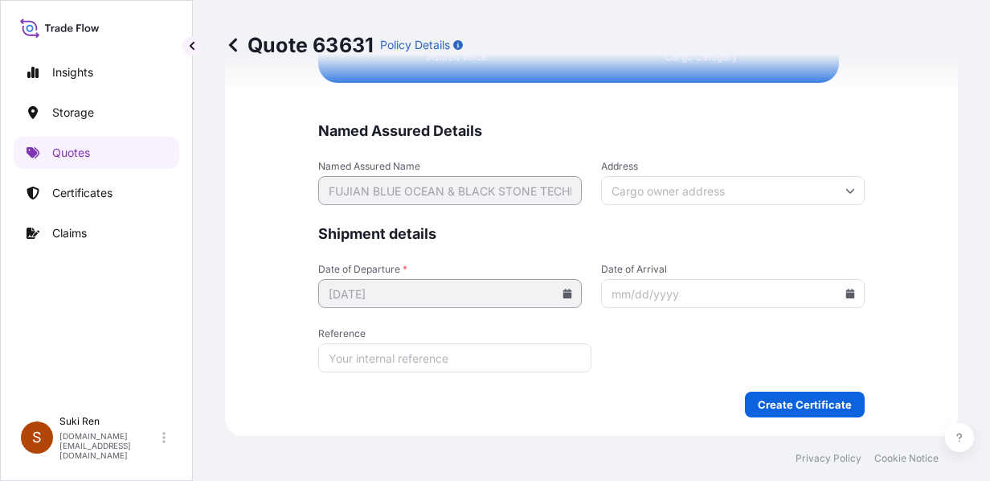
click at [365, 355] on input "Reference" at bounding box center [454, 357] width 273 height 29
click at [459, 347] on input "Reference" at bounding box center [454, 357] width 273 height 29
paste input "MAWB#160-99749156"
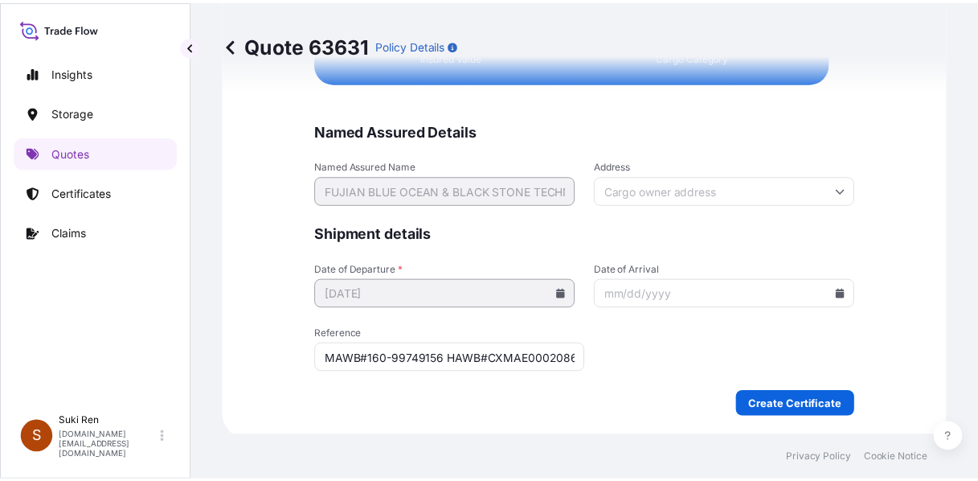
scroll to position [0, 0]
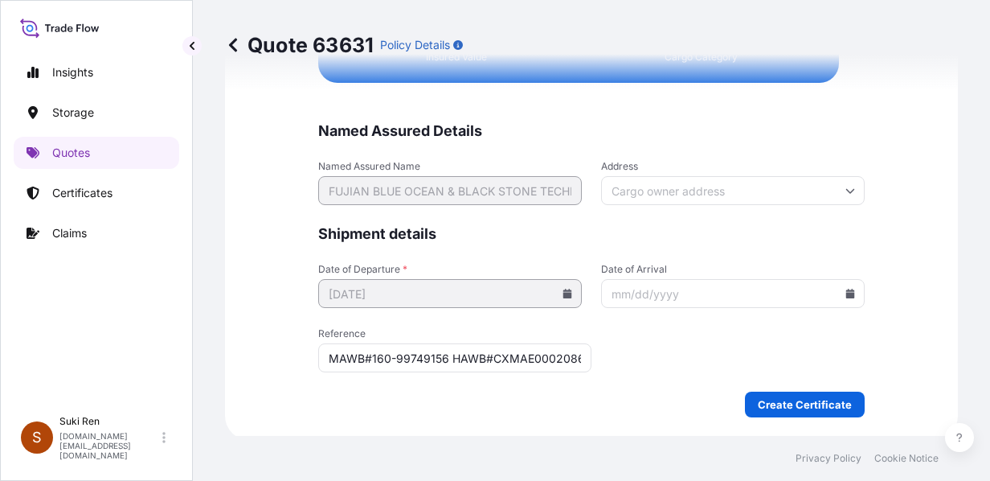
type input "MAWB#160-99749156 HAWB#CXMAE0002086"
click at [793, 291] on icon at bounding box center [850, 293] width 9 height 10
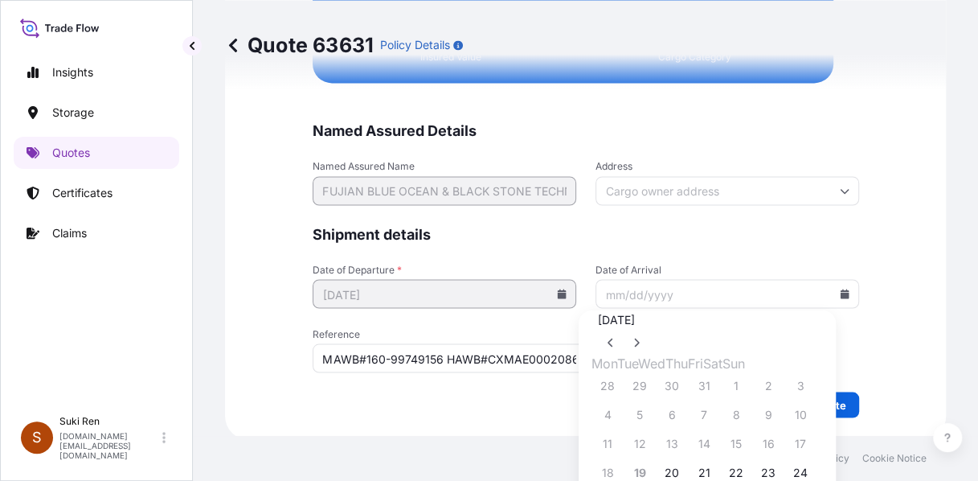
scroll to position [111, 0]
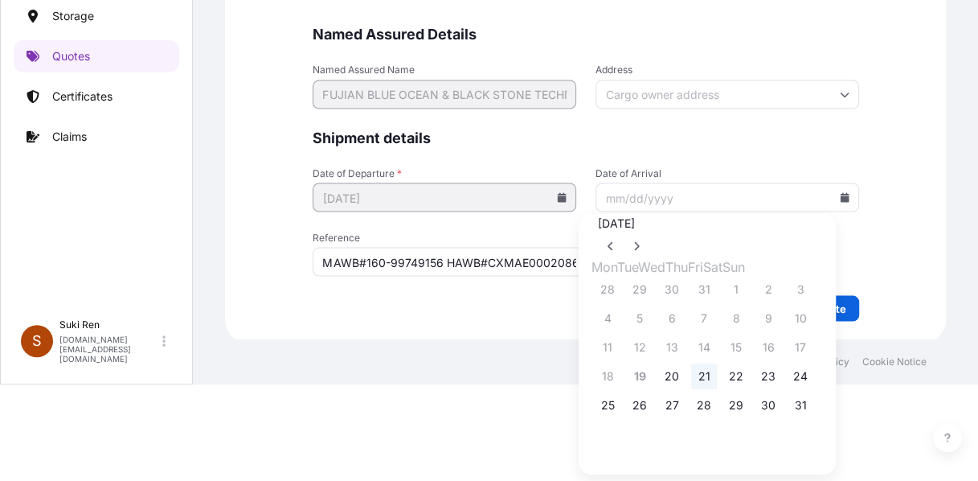
click at [717, 381] on button "21" at bounding box center [704, 376] width 26 height 26
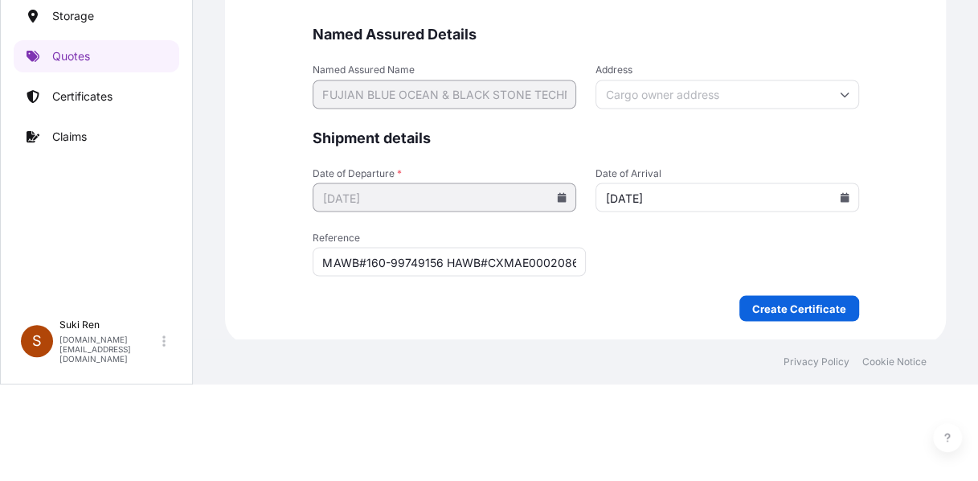
type input "[DATE]"
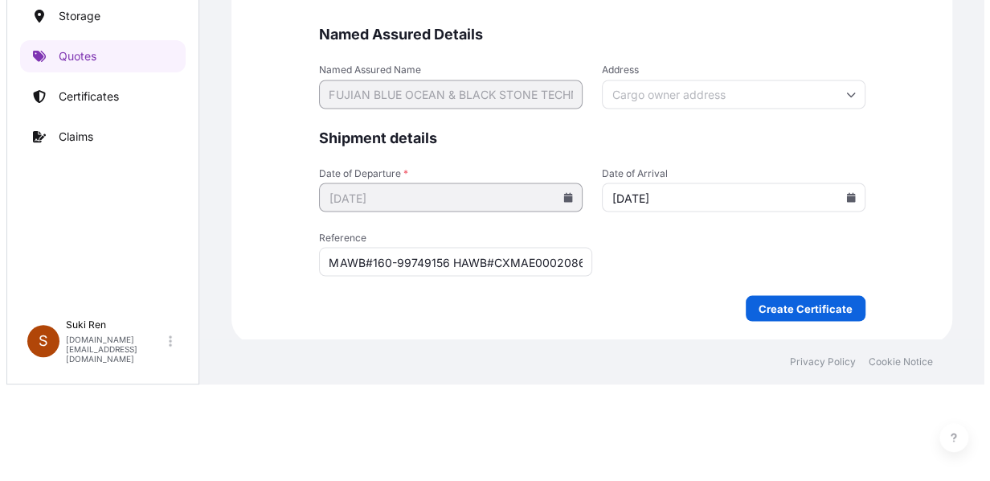
scroll to position [0, 0]
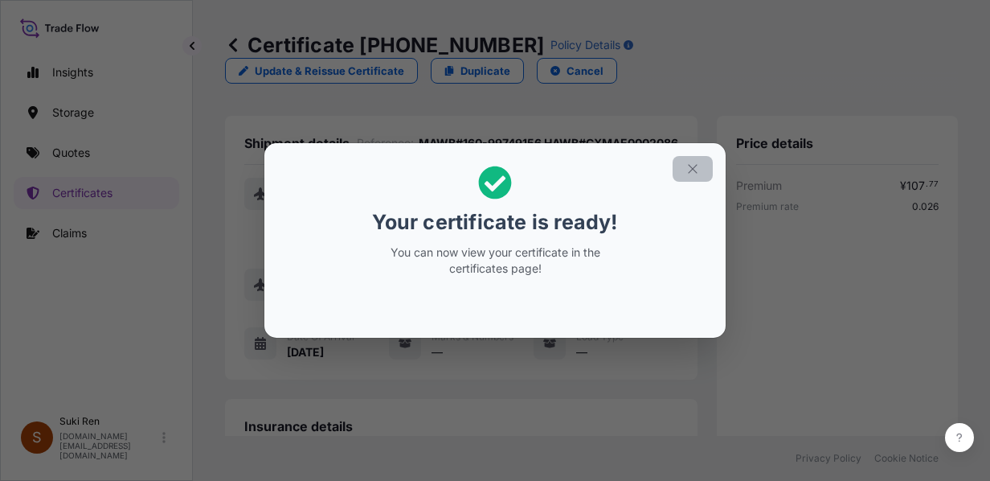
click at [693, 166] on icon "button" at bounding box center [692, 169] width 14 height 14
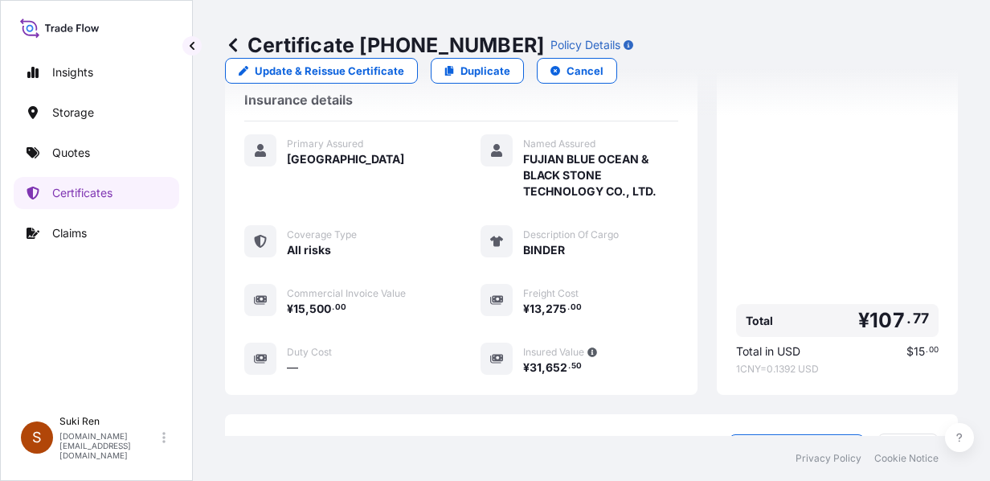
scroll to position [522, 0]
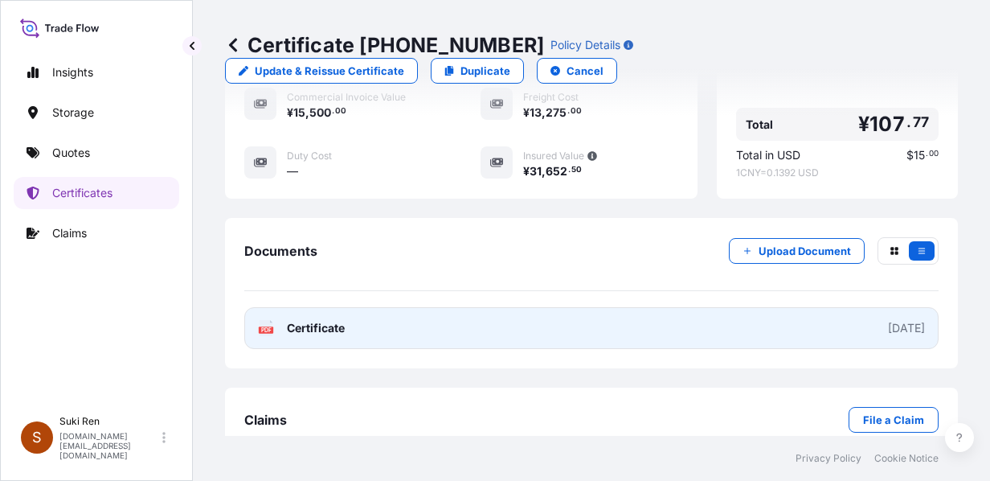
click at [755, 336] on link "PDF Certificate [DATE]" at bounding box center [591, 328] width 694 height 42
